Goal: Transaction & Acquisition: Obtain resource

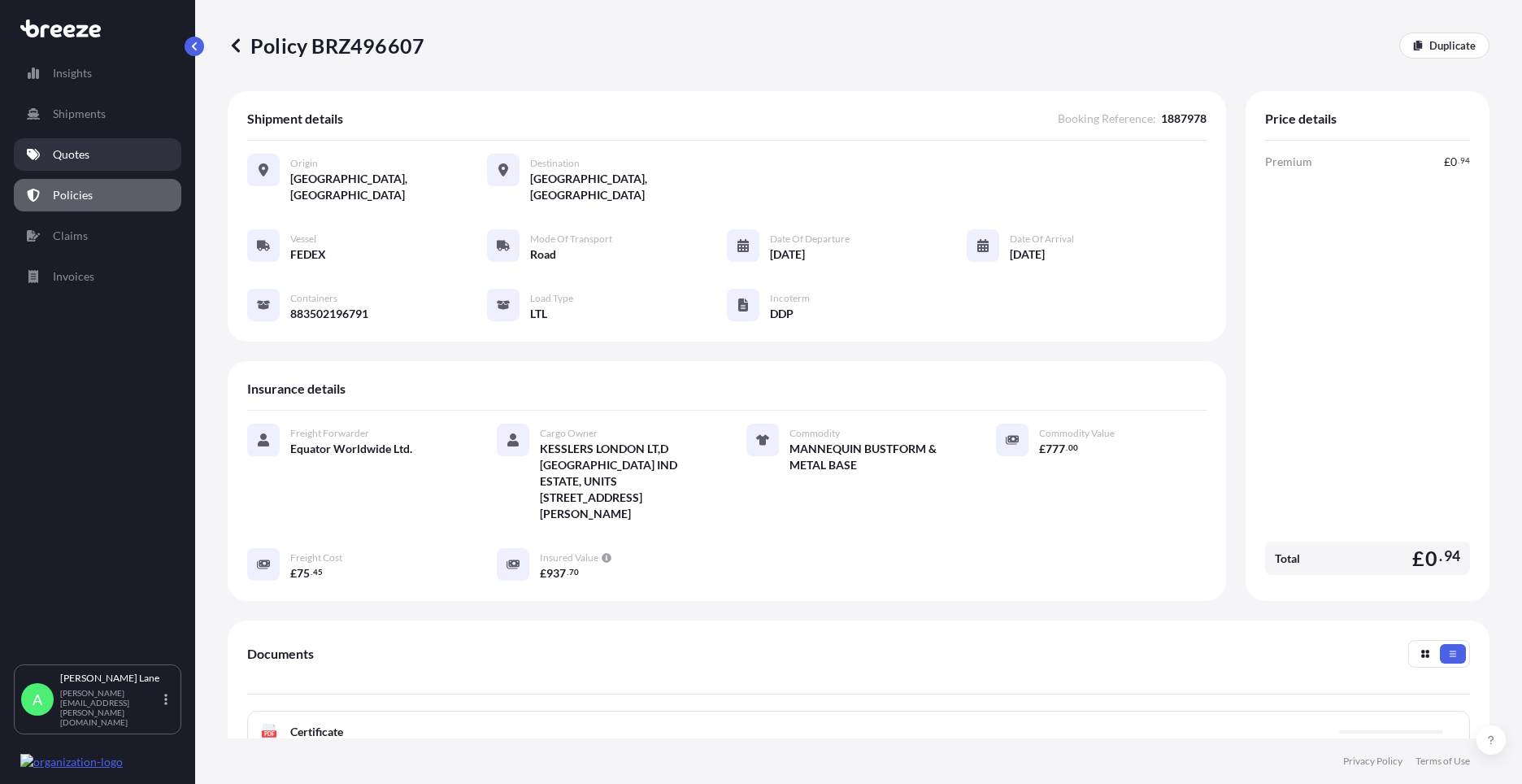
click at [97, 162] on link "Quotes" at bounding box center [97, 154] width 168 height 33
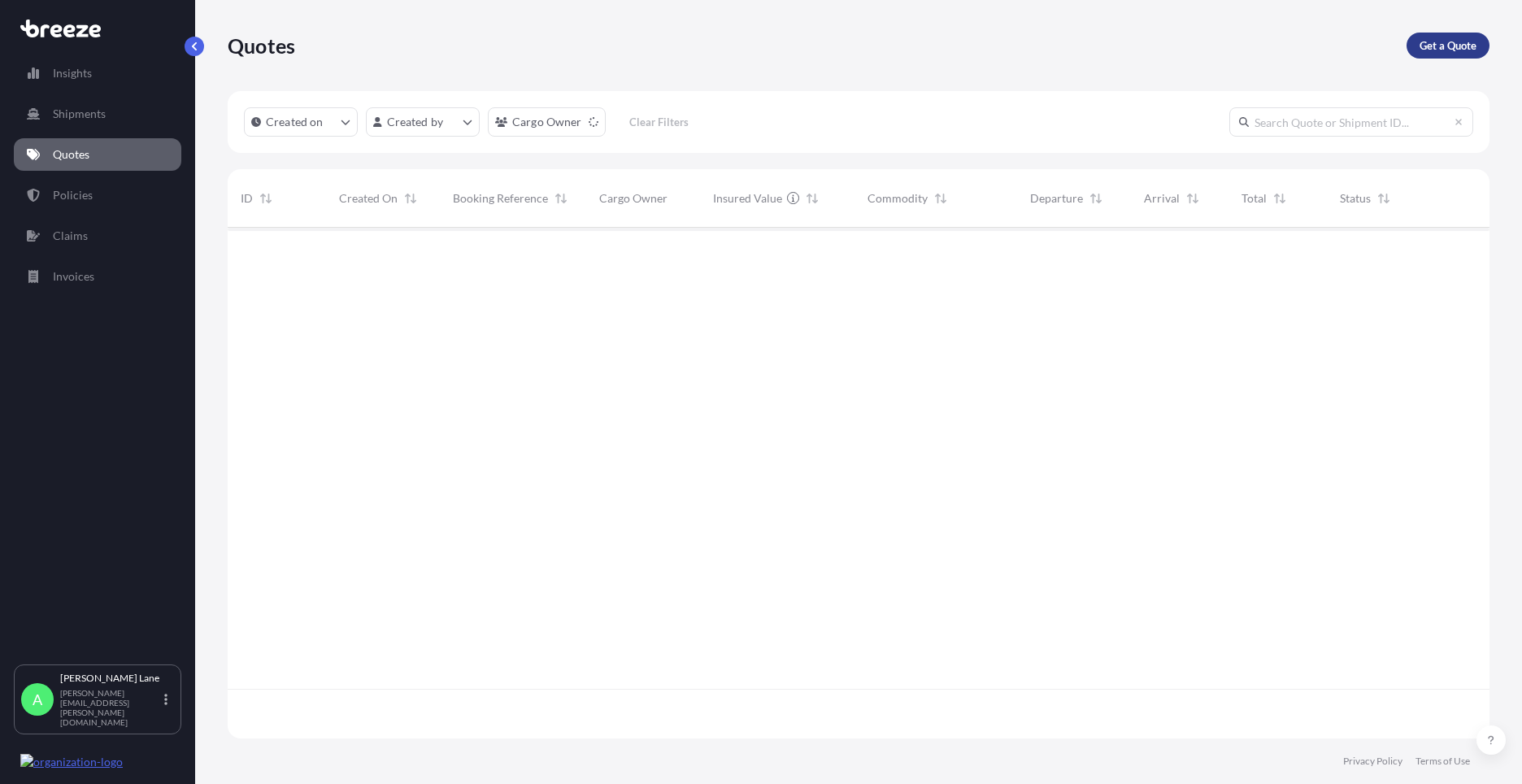
scroll to position [557, 1250]
click at [1446, 45] on p "Get a Quote" at bounding box center [1449, 45] width 57 height 16
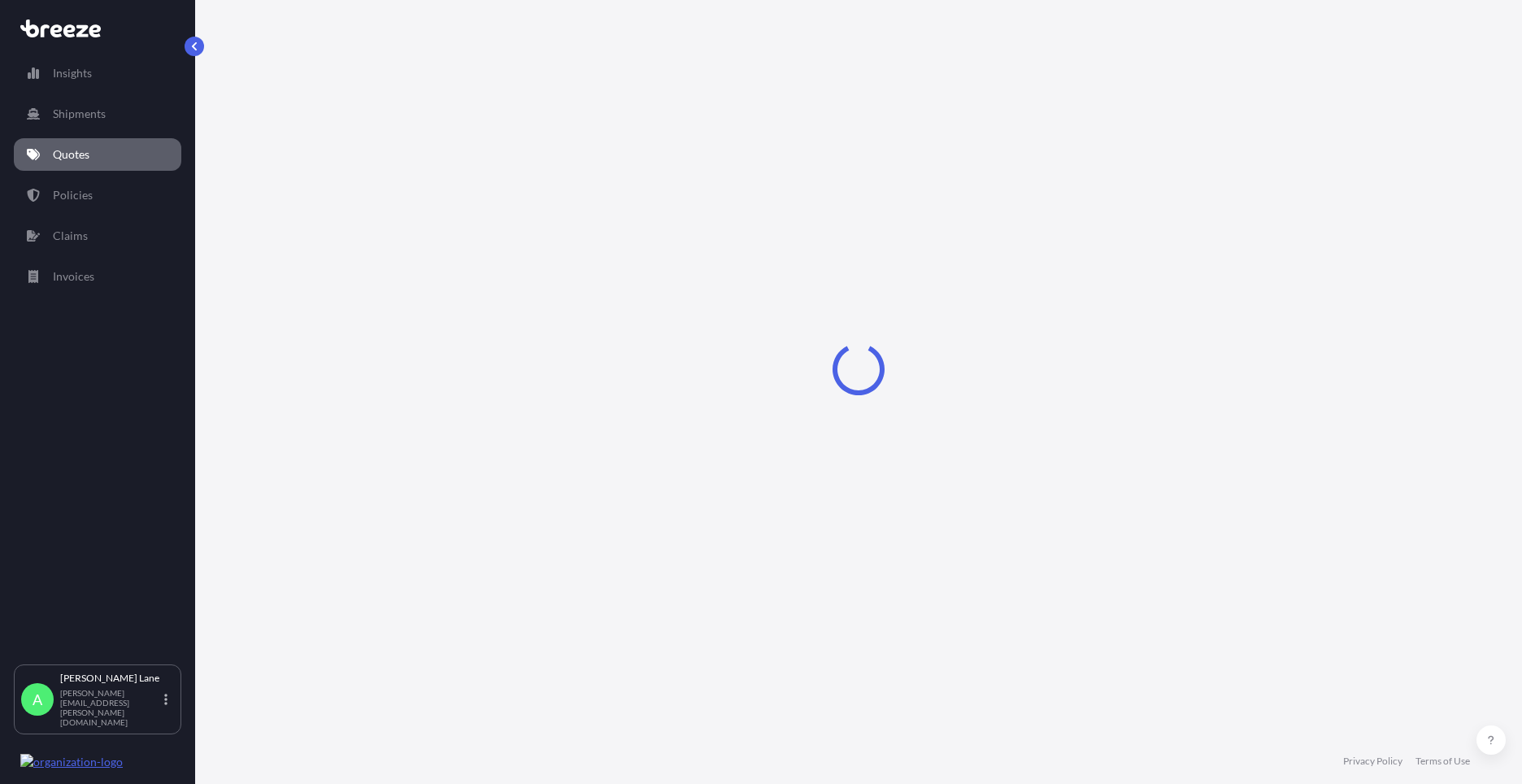
select select "Road"
select select "1"
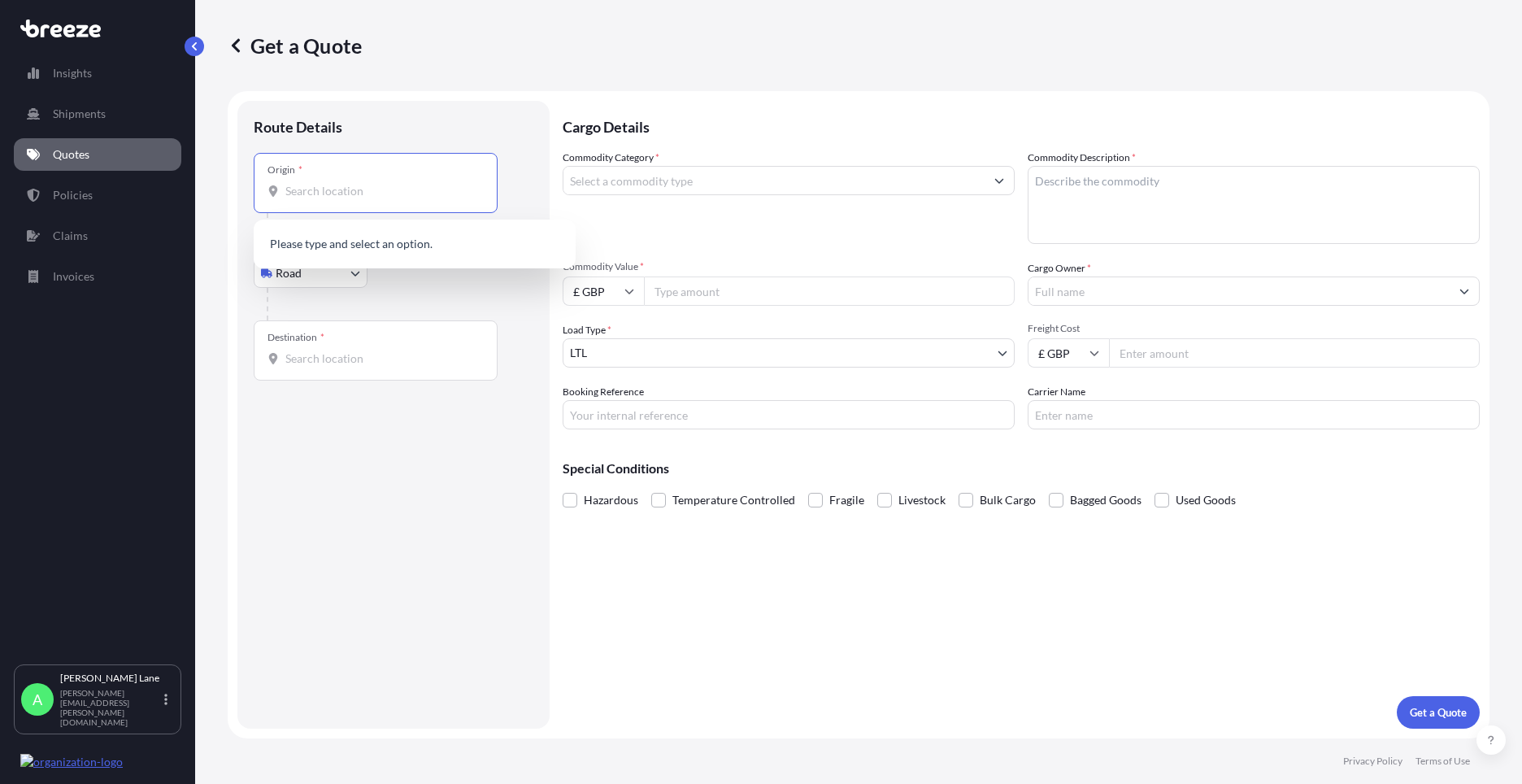
click at [357, 197] on input "Origin *" at bounding box center [382, 190] width 192 height 16
click at [350, 233] on div "[STREET_ADDRESS]" at bounding box center [414, 245] width 309 height 39
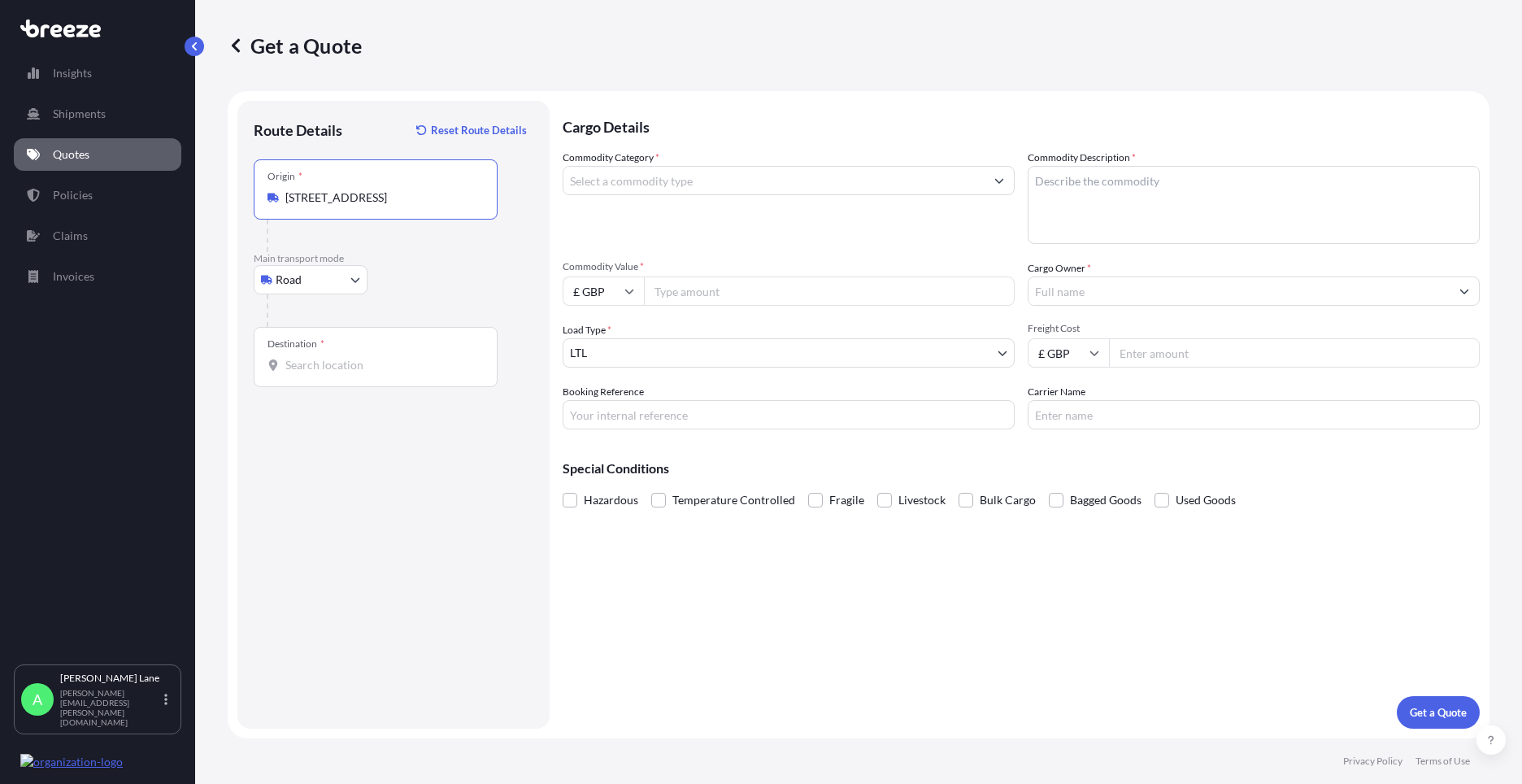
type input "[STREET_ADDRESS]"
click at [388, 371] on input "Destination *" at bounding box center [382, 365] width 192 height 16
paste input "BELSELE"
click at [426, 433] on div "[STREET_ADDRESS]" at bounding box center [414, 419] width 309 height 39
type input "[STREET_ADDRESS]"
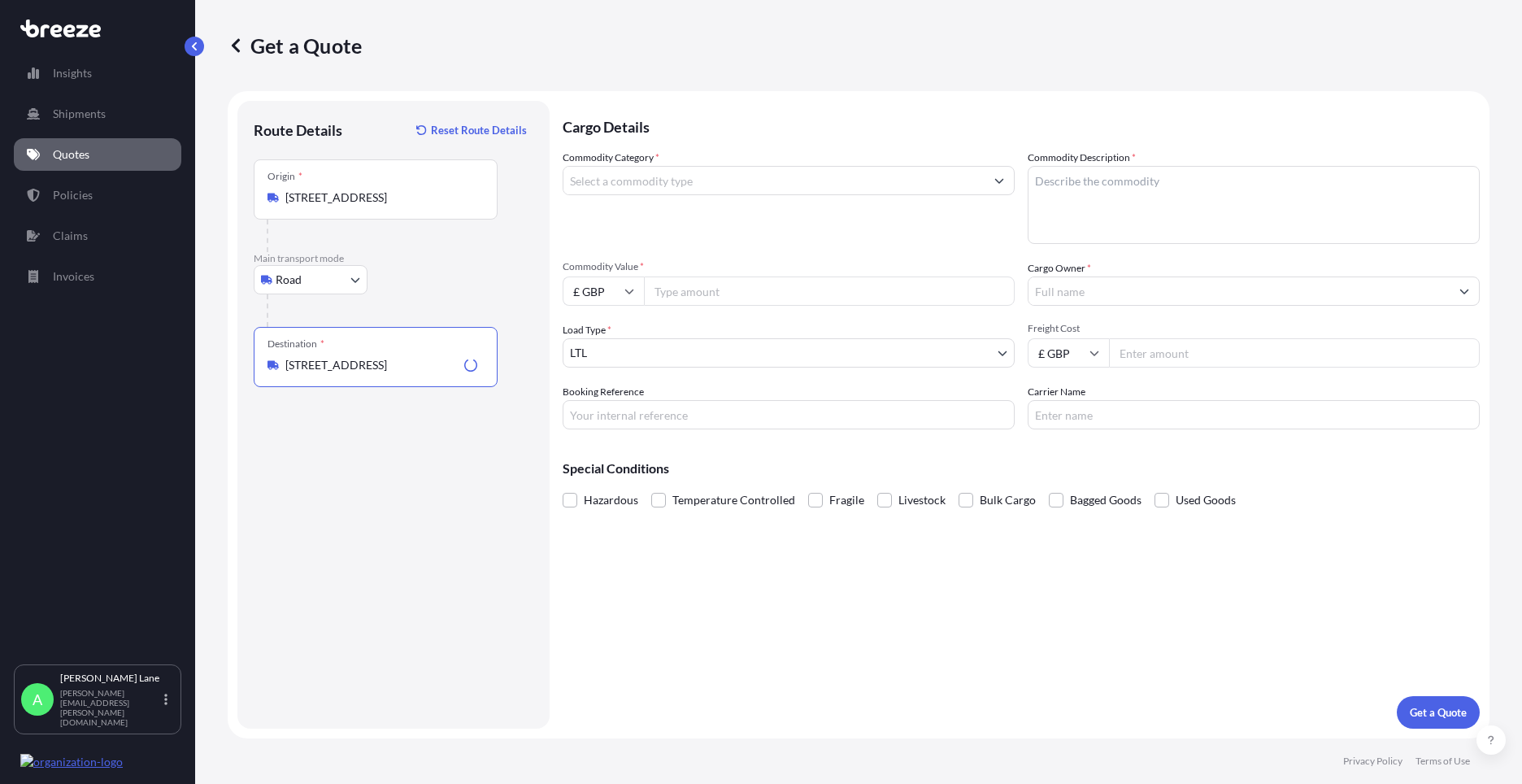
click at [679, 193] on input "Commodity Category *" at bounding box center [774, 180] width 421 height 29
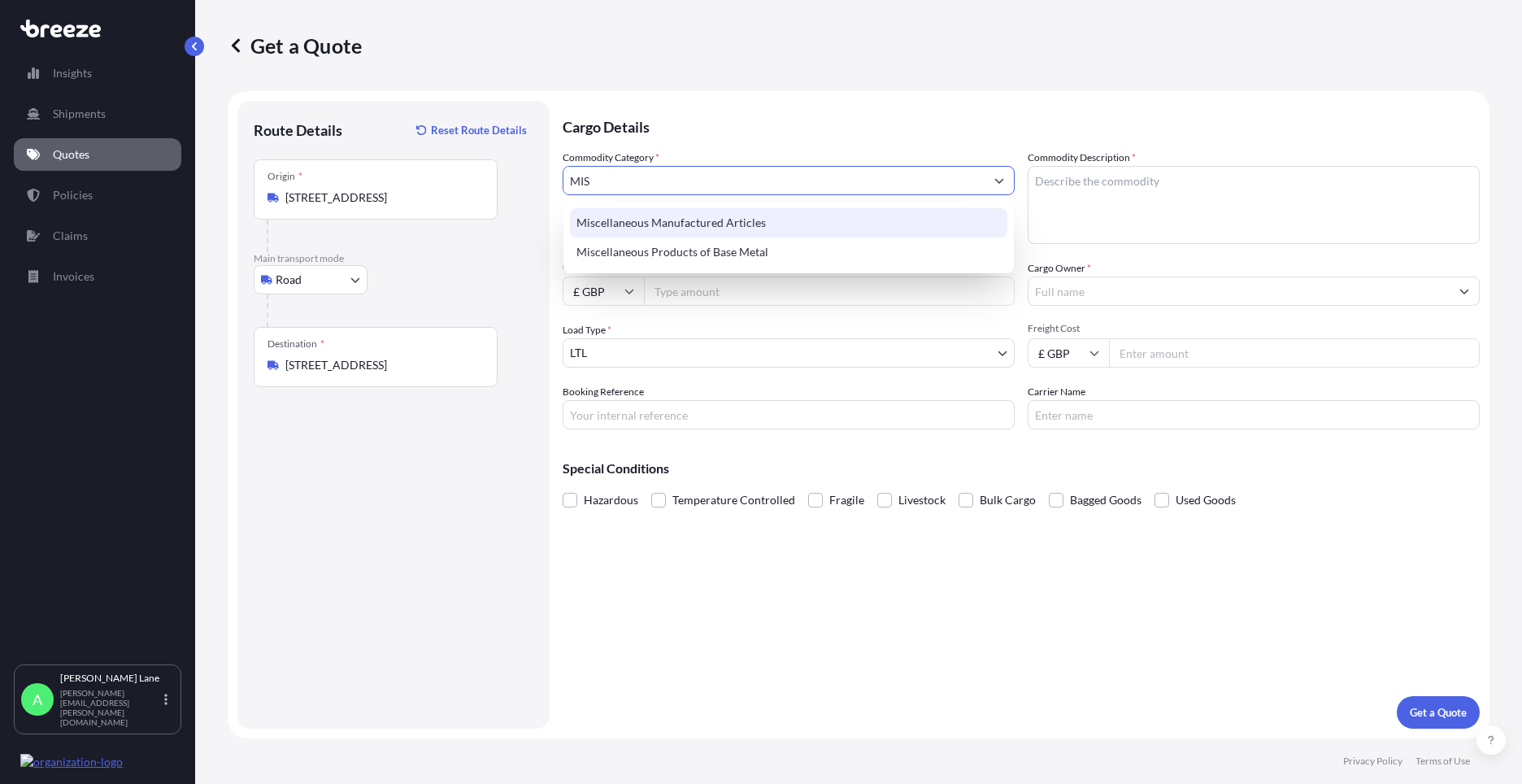
click at [708, 229] on div "Miscellaneous Manufactured Articles" at bounding box center [788, 222] width 437 height 29
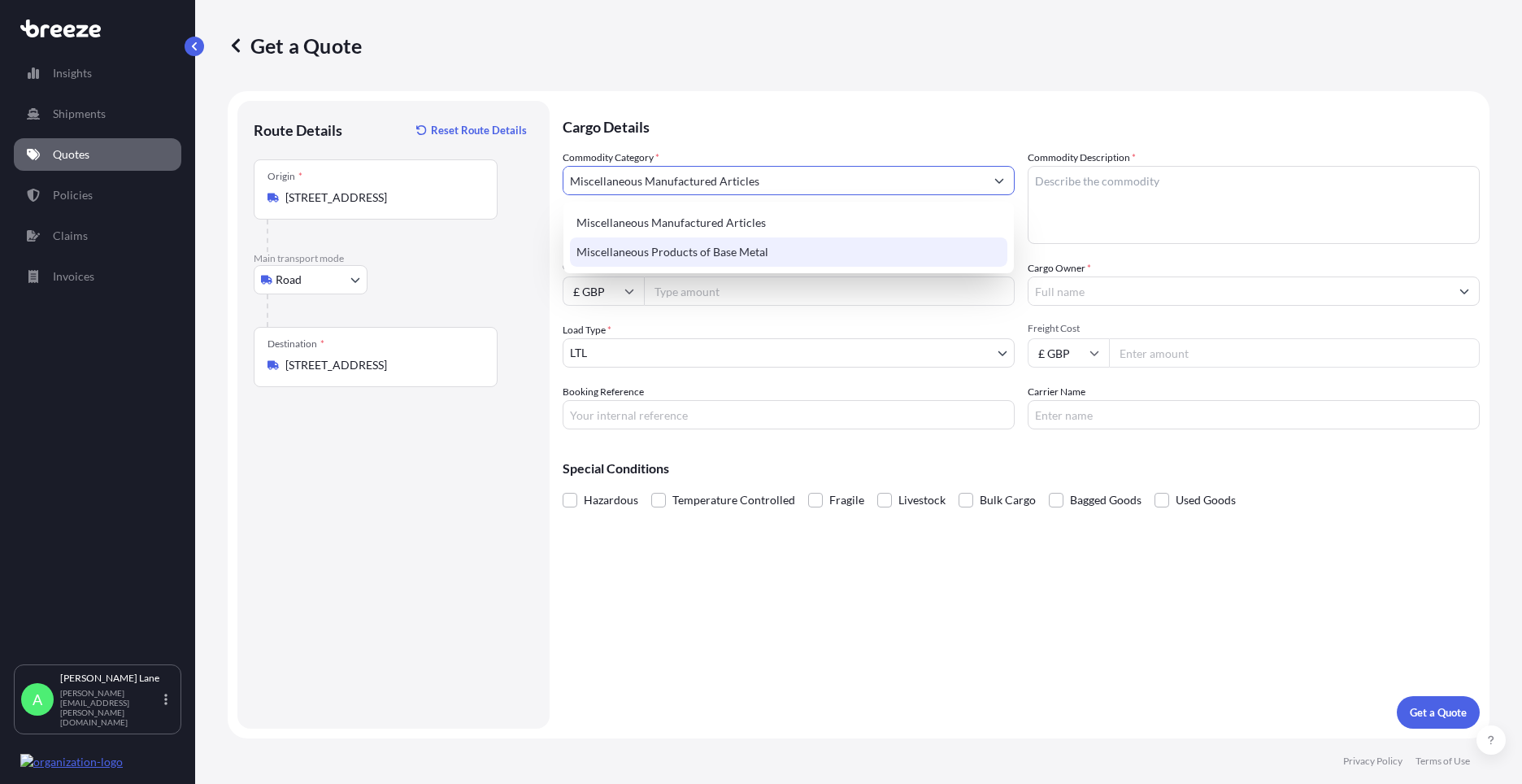
type input "Miscellaneous Manufactured Articles"
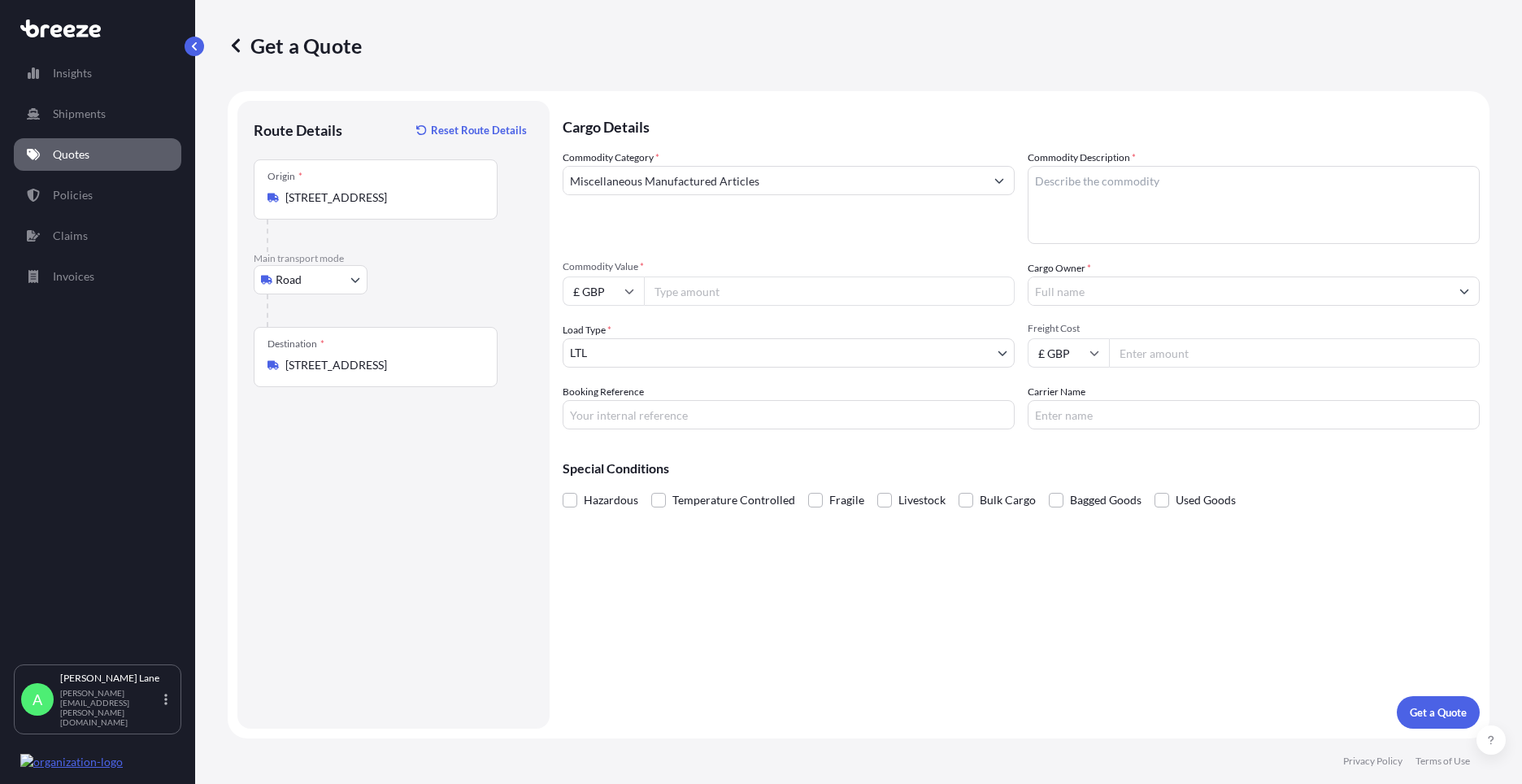
click at [708, 285] on input "Commodity Value *" at bounding box center [830, 291] width 371 height 29
click at [623, 297] on input "£ GBP" at bounding box center [603, 291] width 82 height 29
click at [598, 330] on div "€ EUR" at bounding box center [603, 335] width 68 height 31
type input "€ EUR"
click at [693, 291] on input "Commodity Value *" at bounding box center [830, 291] width 371 height 29
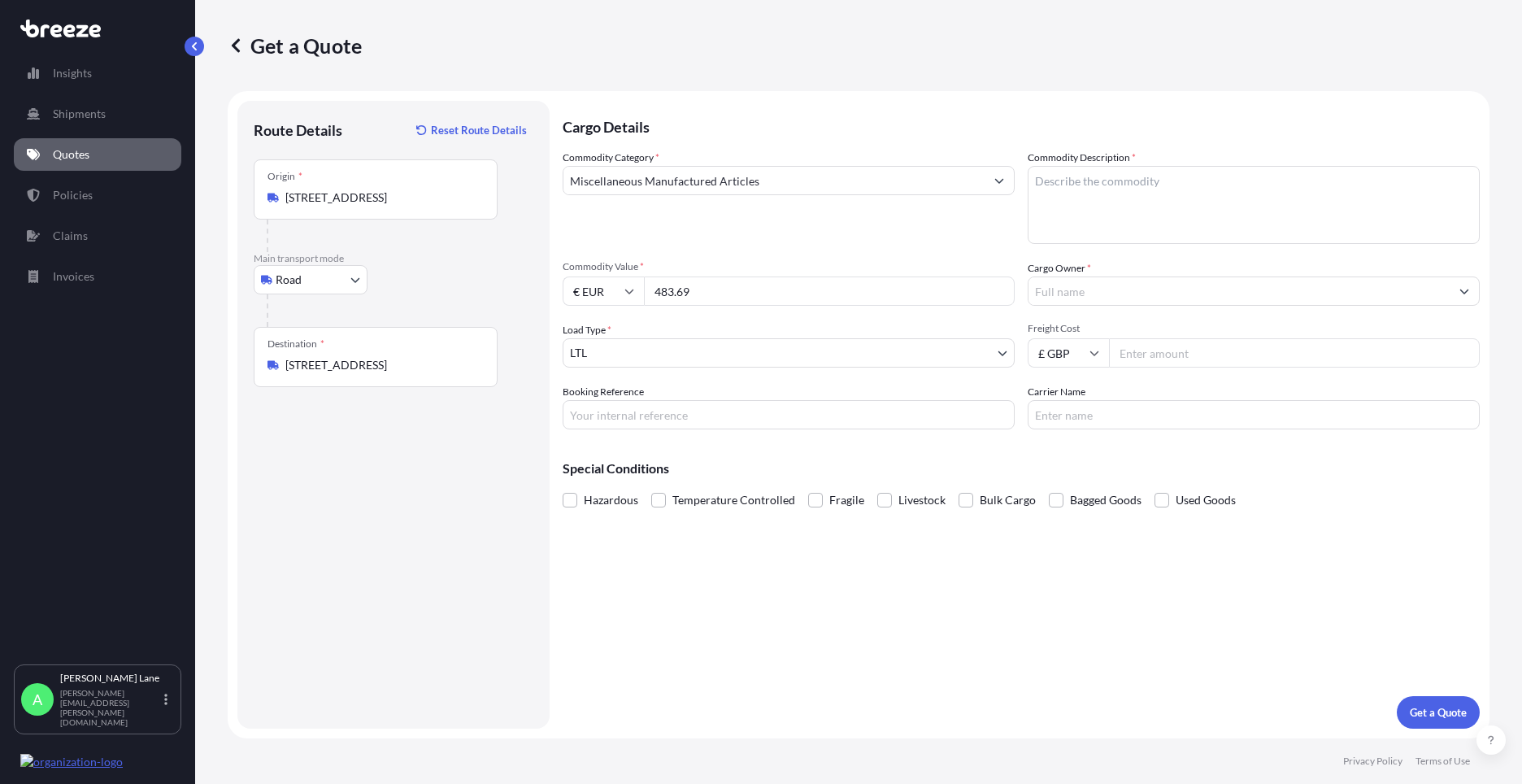
type input "483.69"
click at [641, 415] on input "Booking Reference" at bounding box center [788, 414] width 452 height 29
paste input "1888005"
type input "1888005"
click at [1128, 224] on textarea "Commodity Description *" at bounding box center [1253, 205] width 452 height 78
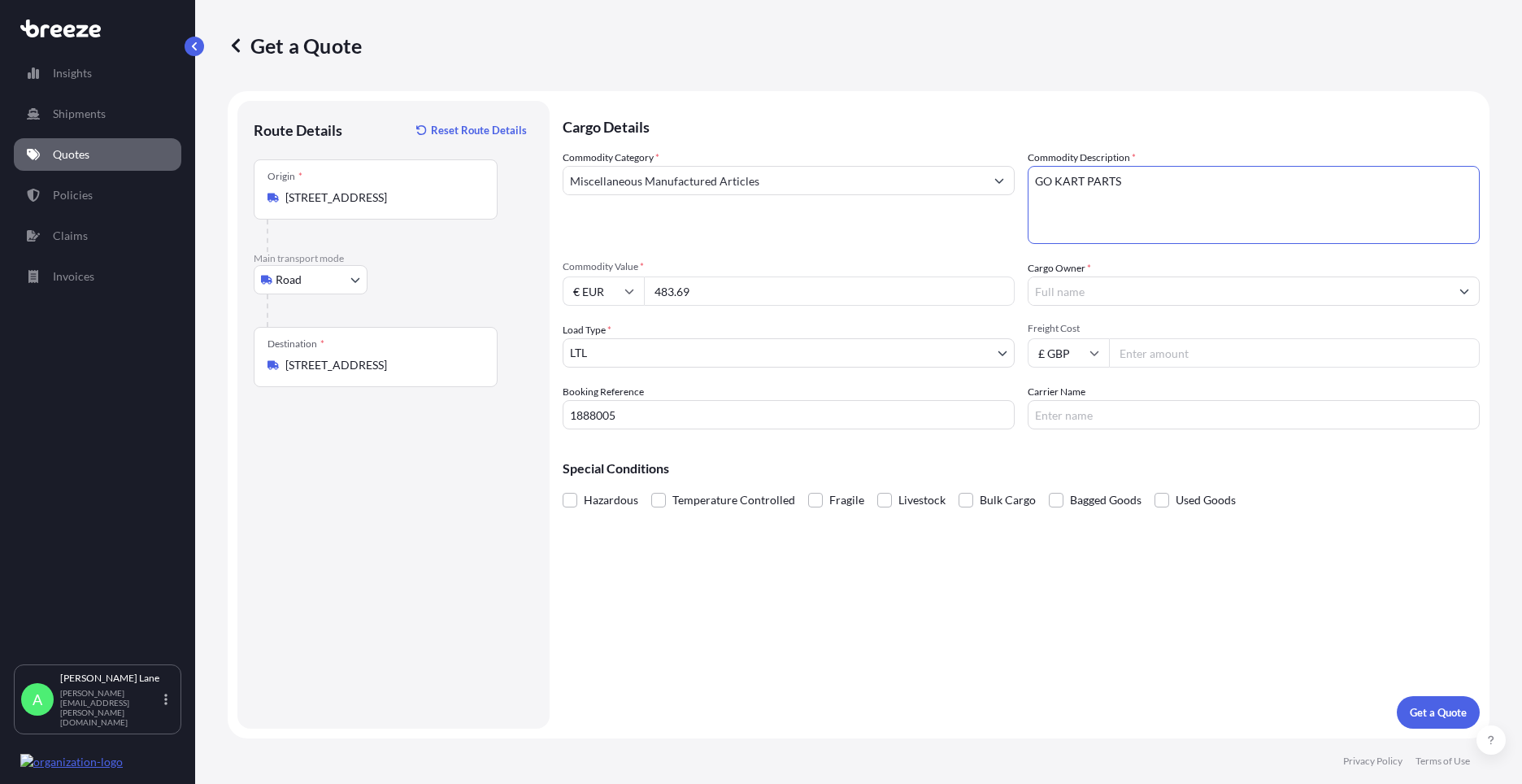
type textarea "GO KART PARTS"
click at [1103, 281] on input "Cargo Owner *" at bounding box center [1239, 291] width 421 height 29
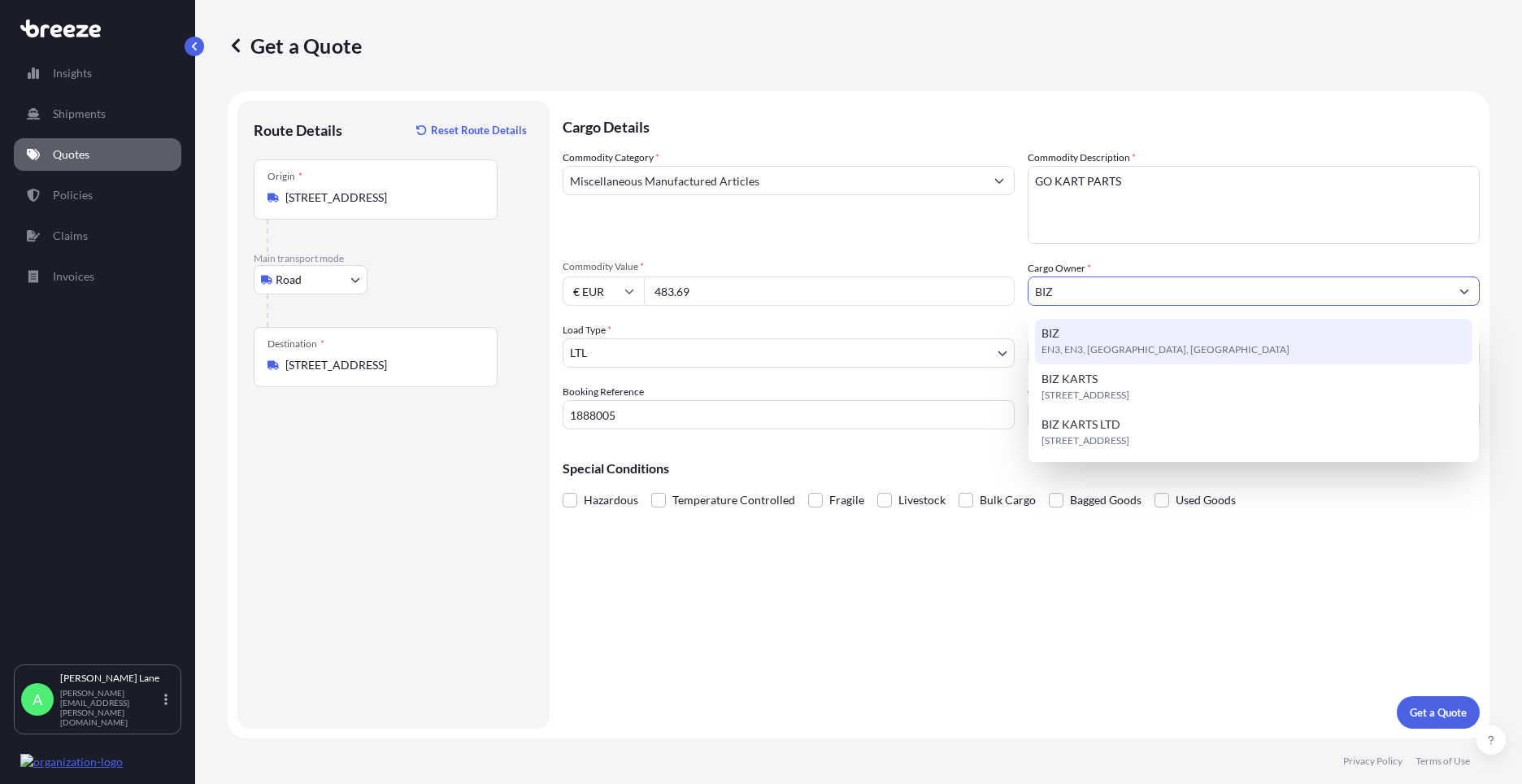
click at [1123, 338] on div "BIZ EN3, EN3, [GEOGRAPHIC_DATA], [GEOGRAPHIC_DATA]" at bounding box center [1253, 341] width 437 height 45
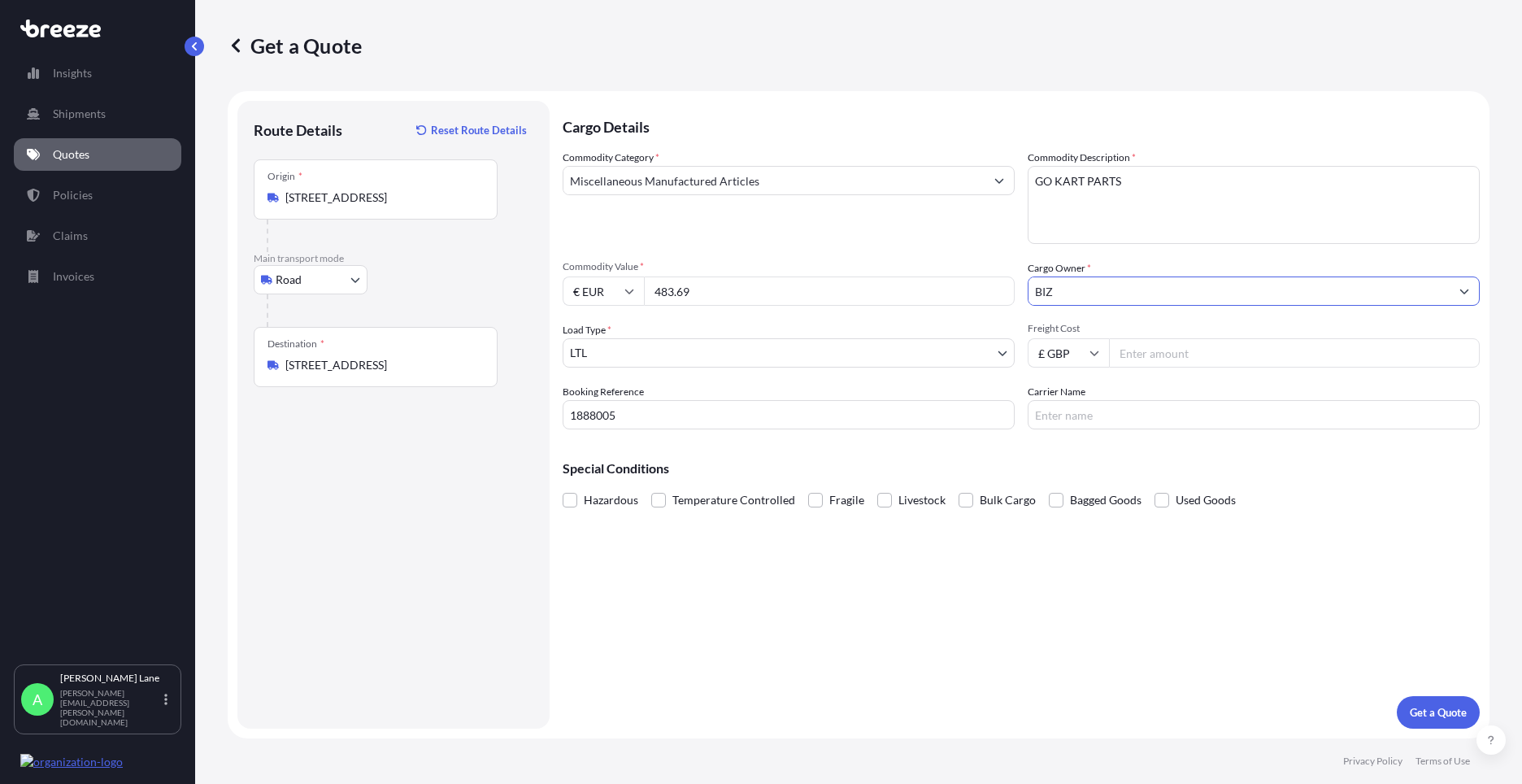
type input "BIZ"
click at [1146, 352] on input "Freight Cost" at bounding box center [1295, 353] width 371 height 29
type input "33.37"
click at [1086, 409] on input "Carrier Name" at bounding box center [1253, 414] width 452 height 29
type input "FEDEX"
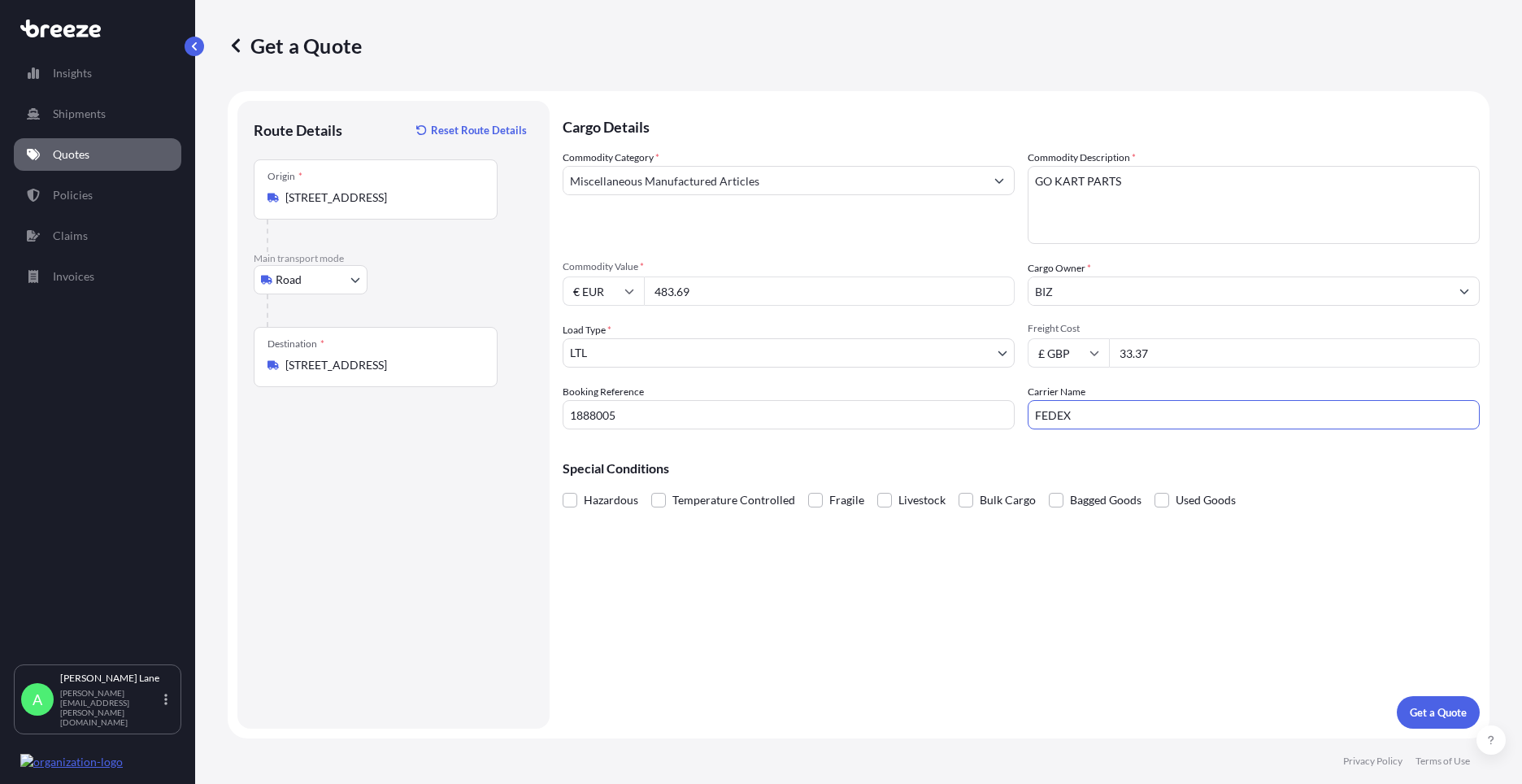
click at [976, 552] on div "Cargo Details Commodity Category * Miscellaneous Manufactured Articles Commodit…" at bounding box center [1021, 414] width 917 height 627
click at [1443, 704] on p "Get a Quote" at bounding box center [1439, 712] width 57 height 16
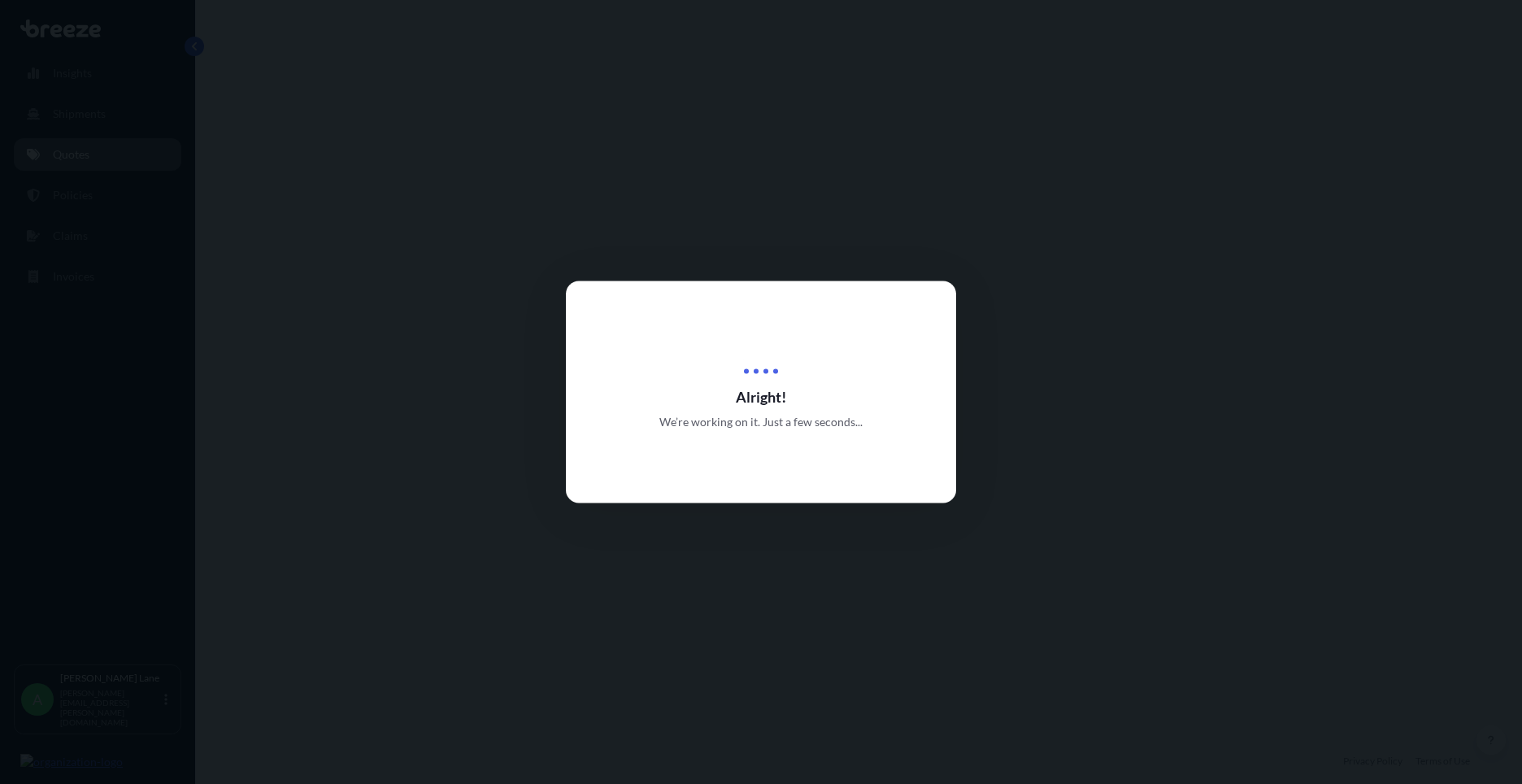
select select "Road"
select select "1"
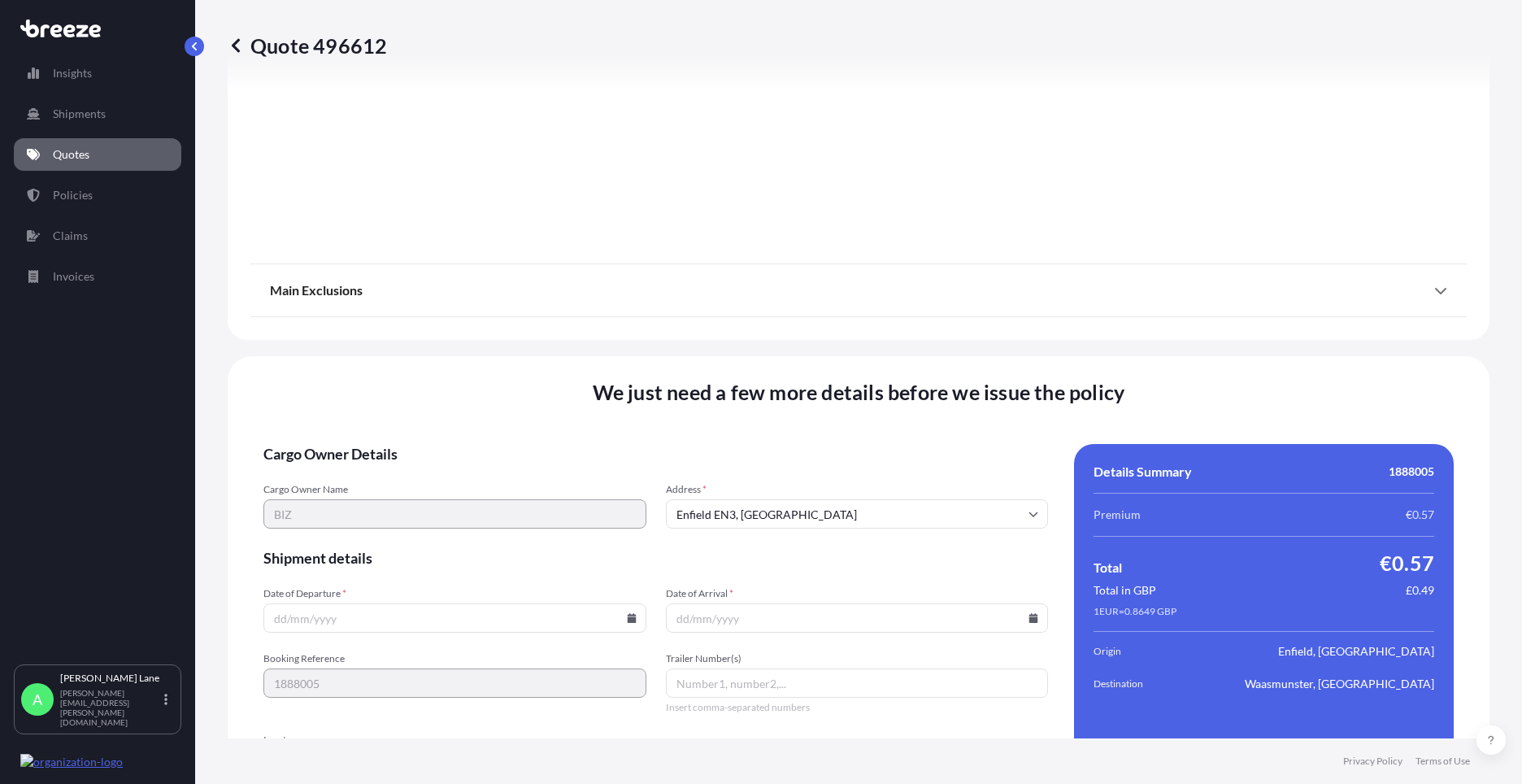
scroll to position [1797, 0]
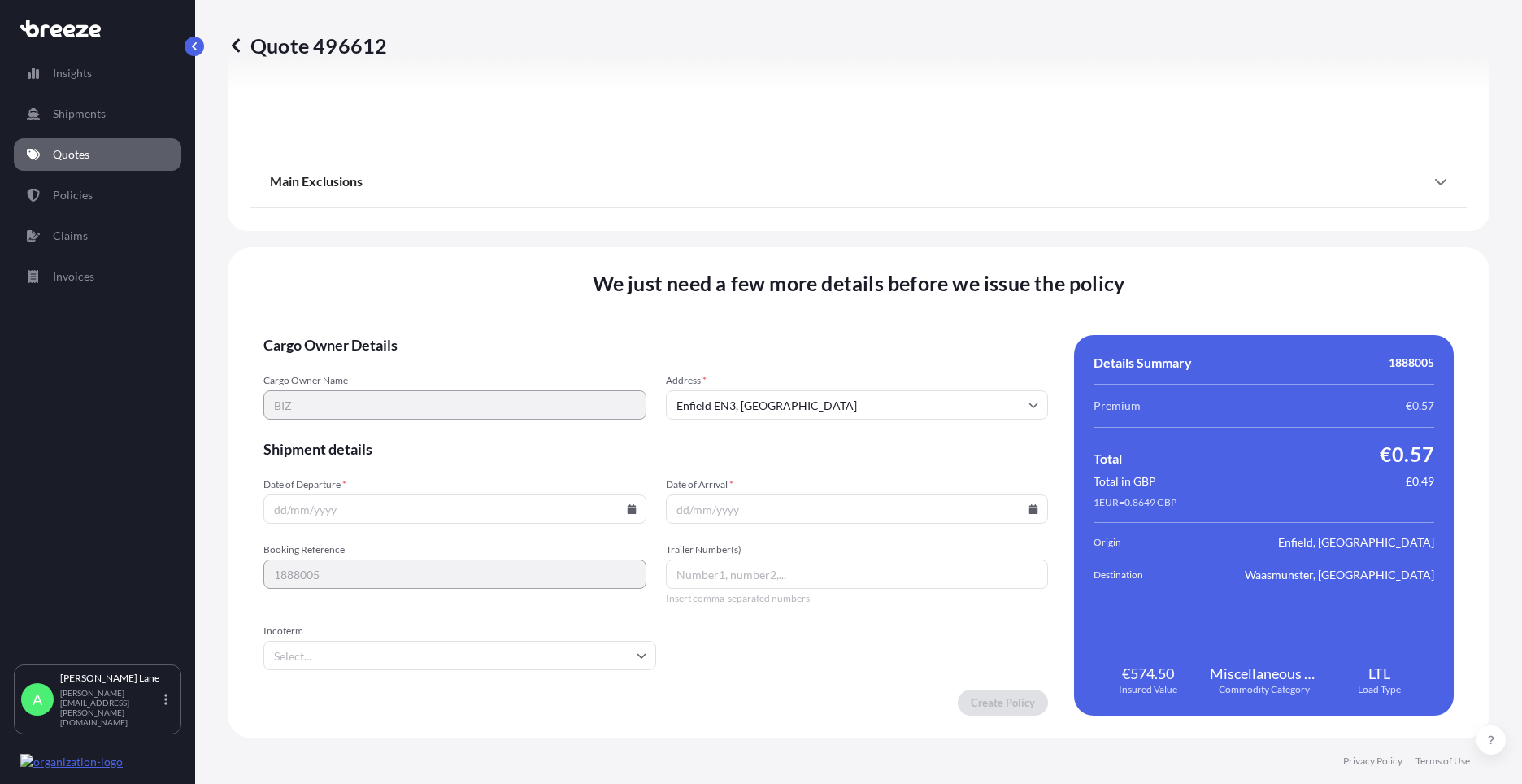
click at [627, 511] on icon at bounding box center [631, 509] width 9 height 10
click at [375, 364] on button "12" at bounding box center [377, 364] width 26 height 26
type input "[DATE]"
click at [353, 650] on input "Incoterm" at bounding box center [460, 655] width 393 height 29
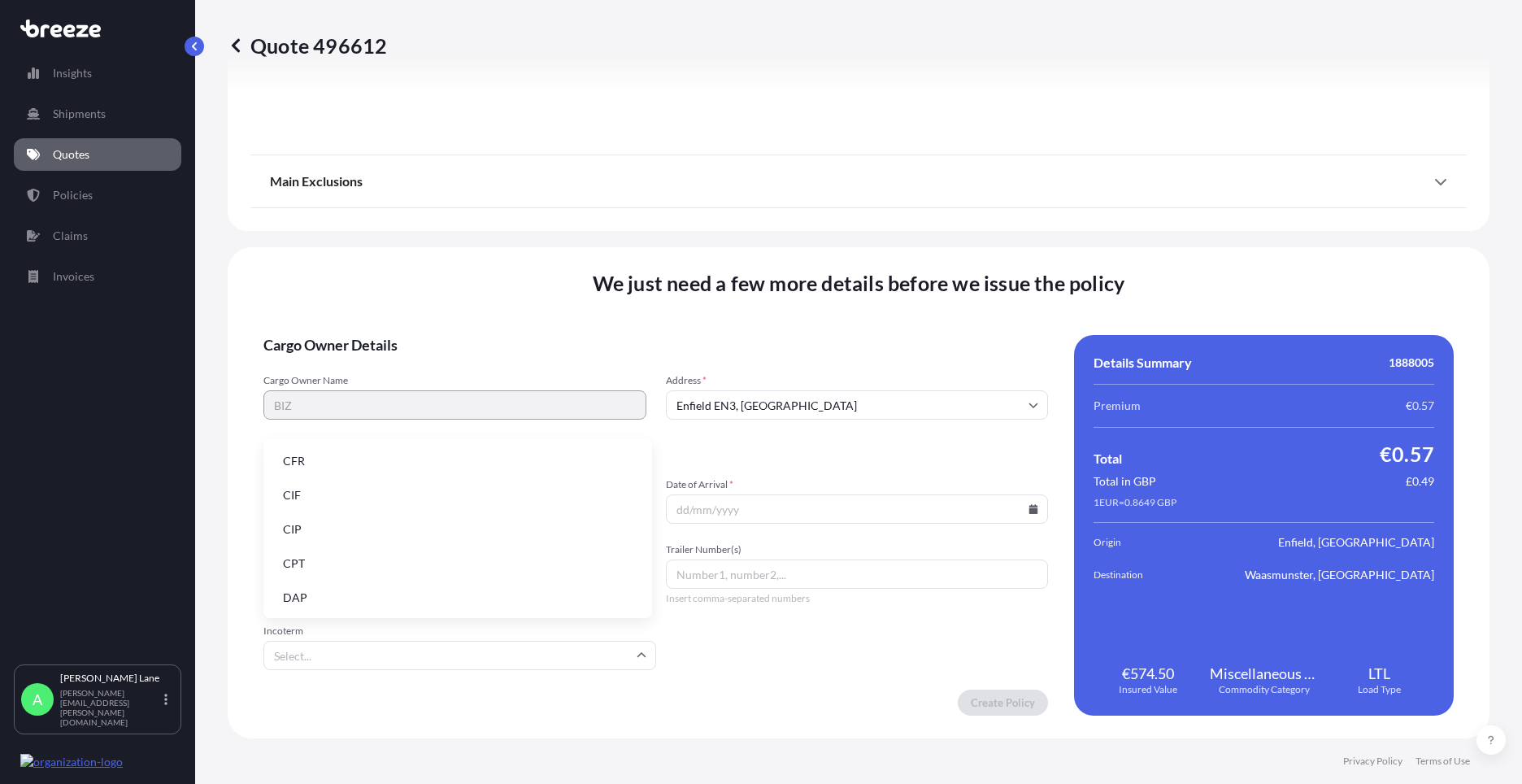
click at [344, 600] on li "DAP" at bounding box center [458, 597] width 376 height 31
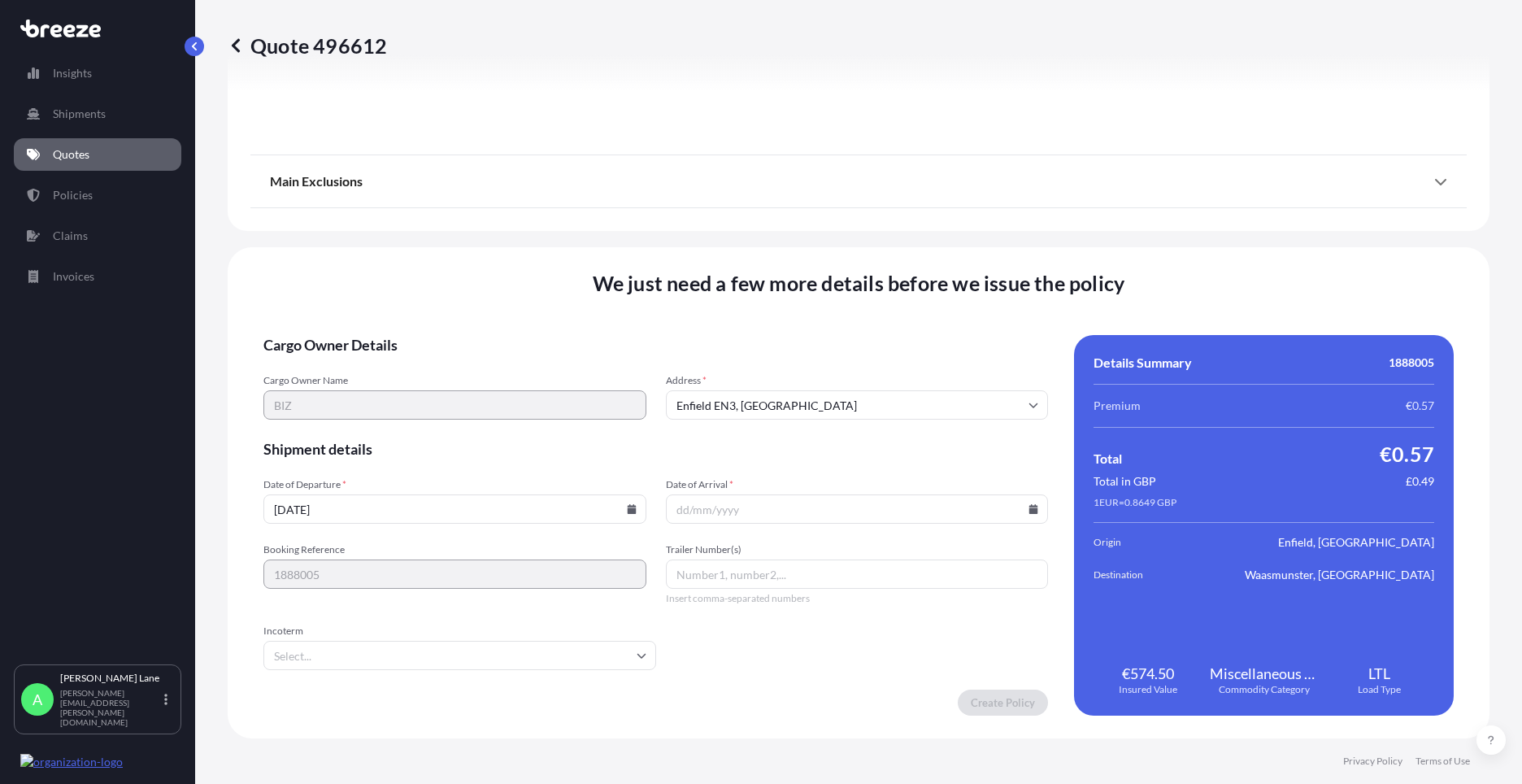
type input "DAP"
paste input "392026625640"
type input "392026625640"
click at [1029, 506] on icon at bounding box center [1033, 509] width 9 height 10
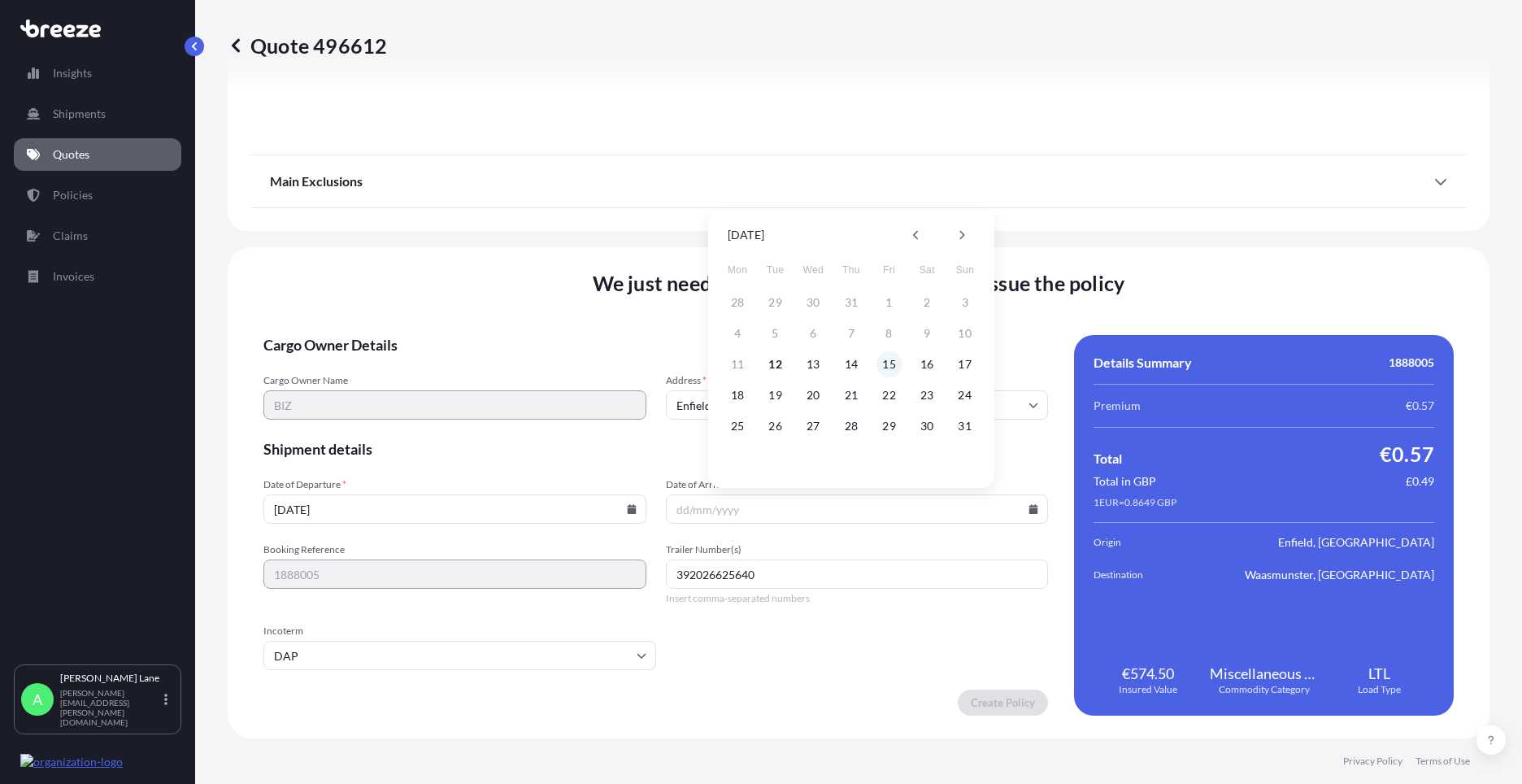
click at [886, 359] on button "15" at bounding box center [889, 364] width 26 height 26
type input "[DATE]"
